Goal: Task Accomplishment & Management: Use online tool/utility

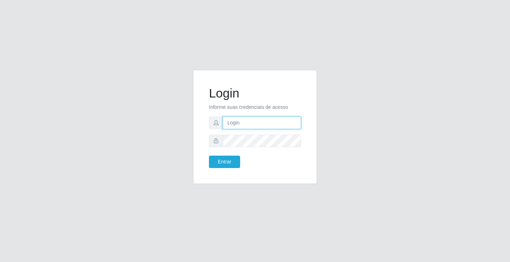
click at [229, 123] on input "text" at bounding box center [262, 123] width 78 height 12
type input "[PERSON_NAME]"
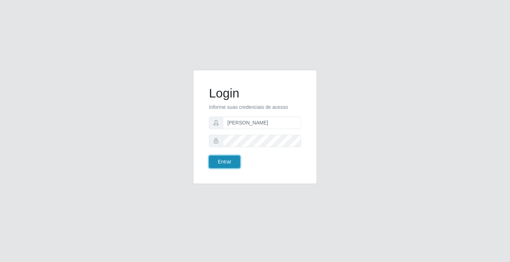
click at [227, 161] on button "Entrar" at bounding box center [224, 161] width 31 height 12
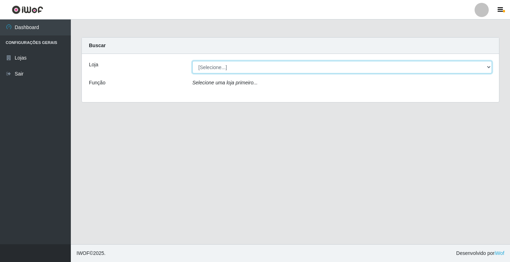
click at [212, 67] on select "[Selecione...] Ideal - Conceição" at bounding box center [342, 67] width 300 height 12
select select "231"
click at [192, 61] on select "[Selecione...] Ideal - Conceição" at bounding box center [342, 67] width 300 height 12
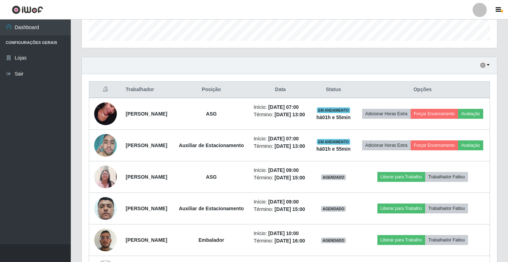
scroll to position [248, 0]
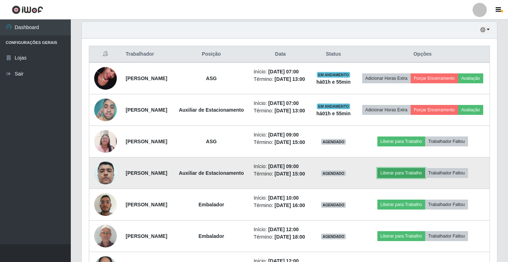
click at [415, 178] on button "Liberar para Trabalho" at bounding box center [402, 173] width 48 height 10
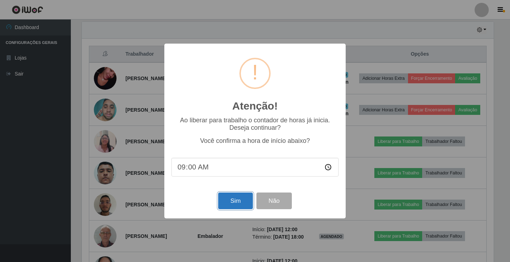
click at [233, 204] on button "Sim" at bounding box center [235, 200] width 34 height 17
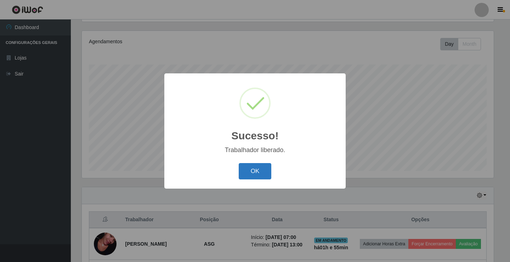
click at [244, 173] on button "OK" at bounding box center [255, 171] width 33 height 17
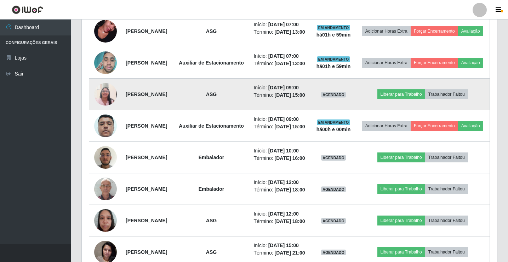
scroll to position [330, 0]
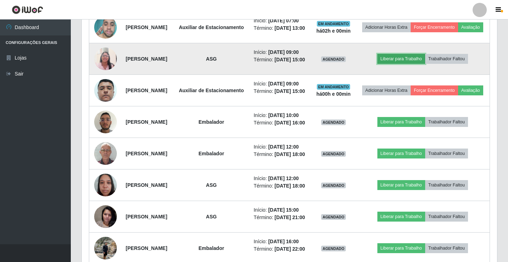
click at [406, 64] on button "Liberar para Trabalho" at bounding box center [402, 59] width 48 height 10
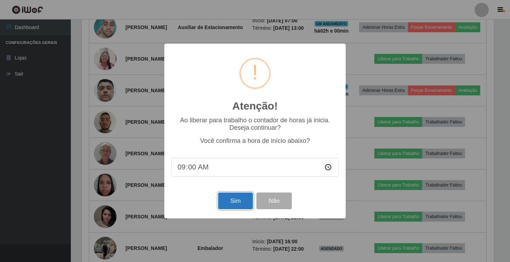
click at [234, 204] on button "Sim" at bounding box center [235, 200] width 34 height 17
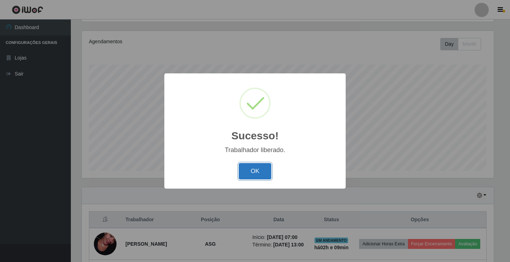
click at [252, 172] on button "OK" at bounding box center [255, 171] width 33 height 17
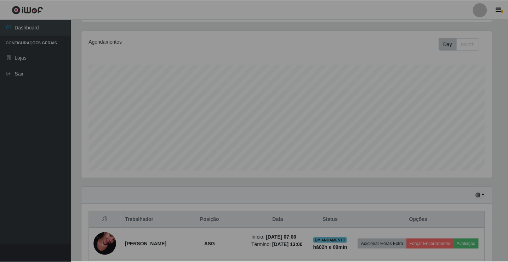
scroll to position [147, 415]
